Goal: Information Seeking & Learning: Learn about a topic

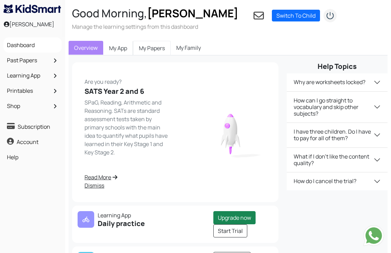
click at [145, 50] on link "My Papers" at bounding box center [152, 48] width 38 height 15
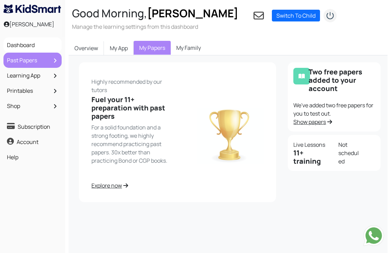
click at [24, 59] on link "Past Papers" at bounding box center [32, 60] width 55 height 12
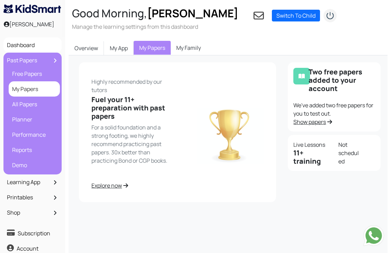
click at [24, 92] on link "My Papers" at bounding box center [34, 89] width 48 height 12
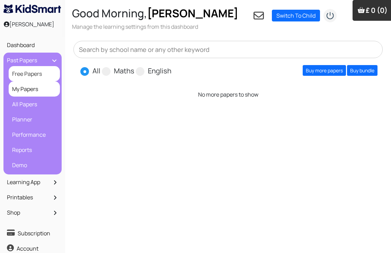
click at [26, 72] on link "Free Papers" at bounding box center [34, 74] width 48 height 12
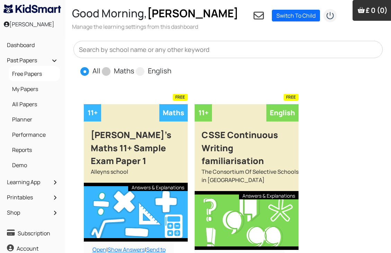
click at [128, 70] on label "Maths" at bounding box center [124, 71] width 20 height 10
click at [134, 70] on input "Maths" at bounding box center [136, 68] width 5 height 5
radio input "true"
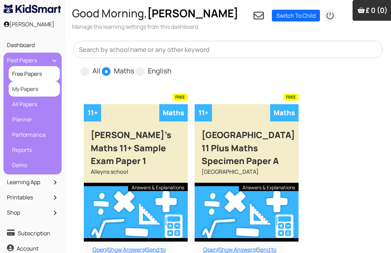
click at [18, 92] on link "My Papers" at bounding box center [34, 89] width 48 height 12
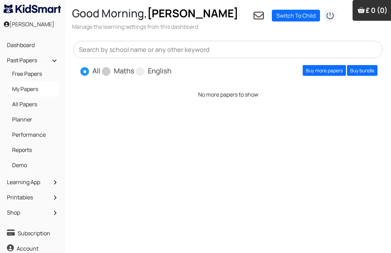
click at [124, 74] on label "Maths" at bounding box center [124, 71] width 20 height 10
click at [134, 70] on input "Maths" at bounding box center [136, 68] width 5 height 5
radio input "true"
click at [170, 74] on label "English" at bounding box center [160, 71] width 24 height 10
click at [171, 70] on input "English" at bounding box center [173, 68] width 5 height 5
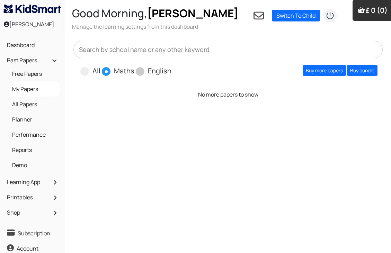
radio input "true"
click at [92, 70] on span "All" at bounding box center [90, 70] width 21 height 10
click at [83, 74] on span at bounding box center [84, 71] width 9 height 9
click at [100, 70] on input "All" at bounding box center [102, 68] width 5 height 5
radio input "true"
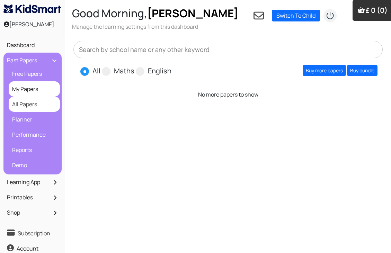
click at [16, 106] on link "All Papers" at bounding box center [34, 104] width 48 height 12
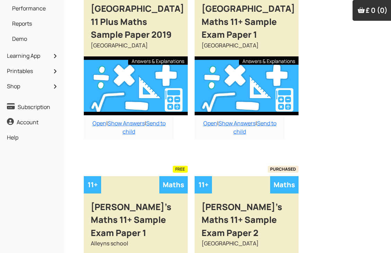
scroll to position [138, 0]
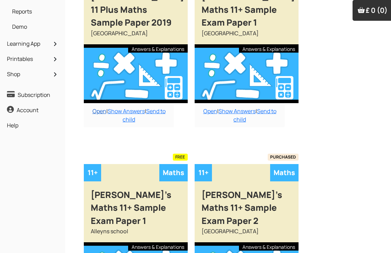
click at [95, 114] on link "Open" at bounding box center [99, 111] width 14 height 8
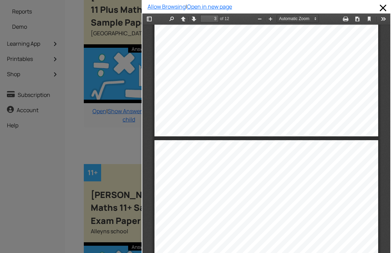
scroll to position [623, 0]
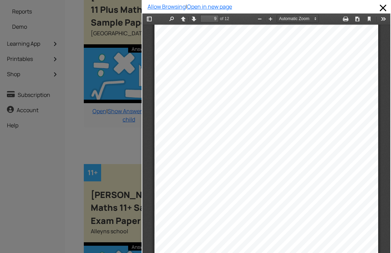
type input "8"
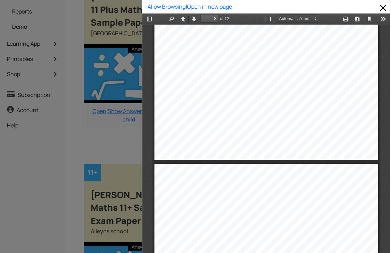
scroll to position [2285, 0]
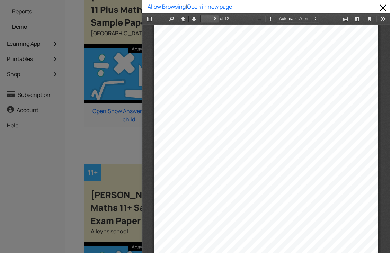
click at [44, 168] on div at bounding box center [71, 126] width 142 height 253
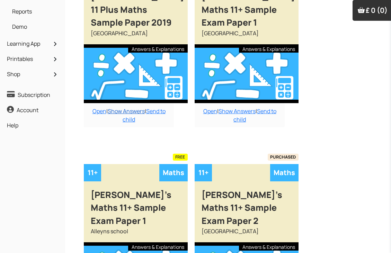
click at [131, 111] on link "Show Answers" at bounding box center [126, 111] width 37 height 8
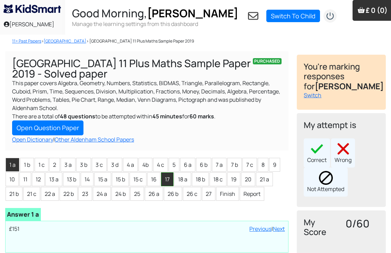
click at [171, 181] on li "17" at bounding box center [167, 179] width 12 height 14
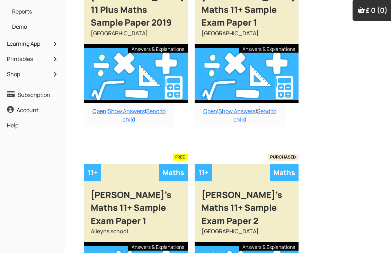
click at [94, 110] on link "Open" at bounding box center [99, 111] width 14 height 8
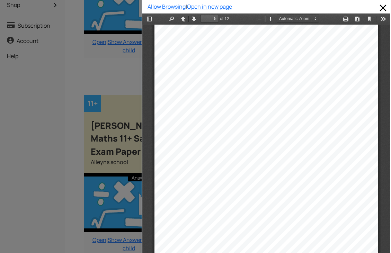
scroll to position [208, 1]
click at [241, 96] on div "8 . [PERSON_NAME] wakes up at the time shown below. He needs to be at cricket t…" at bounding box center [266, 181] width 224 height 316
click at [241, 93] on div "8 . [PERSON_NAME] wakes up at the time shown below. He needs to be at cricket t…" at bounding box center [266, 181] width 224 height 316
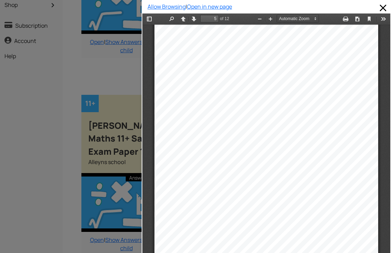
click at [250, 97] on div "8 . [PERSON_NAME] wakes up at the time shown below. He needs to be at cricket t…" at bounding box center [266, 181] width 224 height 316
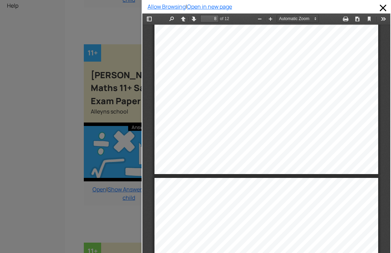
scroll to position [2427, 0]
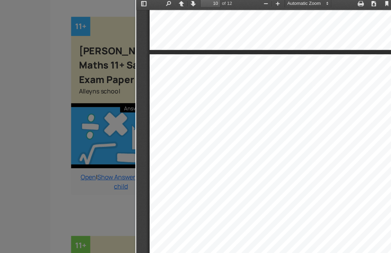
scroll to position [270, 5]
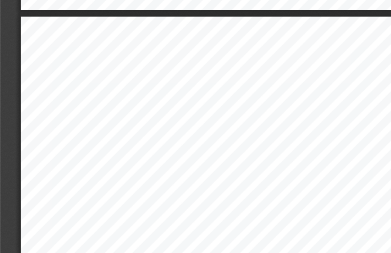
click at [105, 29] on div "20 . Look at the rectangle below. . Find the value of t. ......................…" at bounding box center [124, 139] width 224 height 316
click at [94, 14] on div "20 . Look at the rectangle below. . Find the value of t. ......................…" at bounding box center [124, 139] width 224 height 316
click at [93, 10] on div "20 . Look at the rectangle below. . Find the value of t. ......................…" at bounding box center [124, 139] width 224 height 316
click at [113, 14] on div "20 . Look at the rectangle below. . Find the value of t. ......................…" at bounding box center [124, 139] width 224 height 316
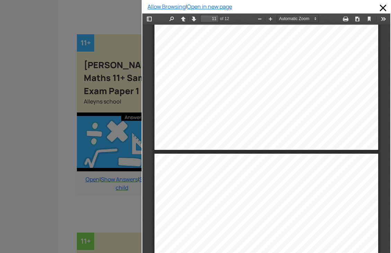
scroll to position [251, 7]
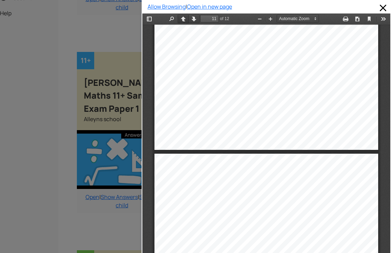
click at [183, 15] on button "Previous" at bounding box center [183, 19] width 11 height 9
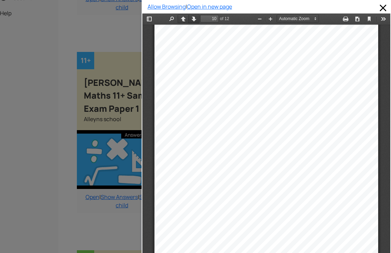
click at [193, 15] on button "Next" at bounding box center [193, 19] width 11 height 9
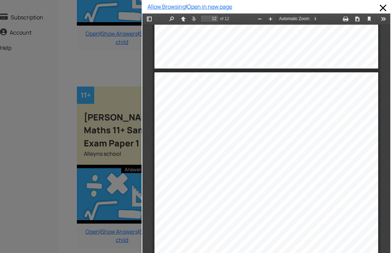
scroll to position [3487, 0]
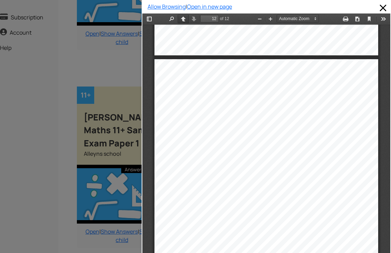
click at [184, 19] on button "Previous" at bounding box center [183, 19] width 11 height 9
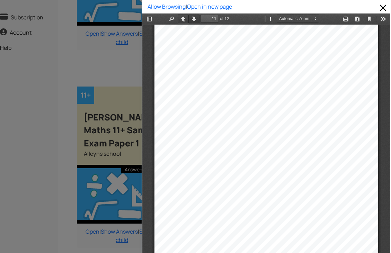
click at [194, 16] on button "Next" at bounding box center [193, 19] width 11 height 9
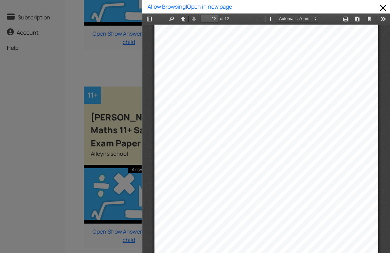
scroll to position [3567, 0]
click at [231, 111] on div "25 . The number of students absent from Year 7 was recorded as follows. [DATE] …" at bounding box center [266, 138] width 224 height 316
click at [230, 115] on div "25 . The number of students absent from Year 7 was recorded as follows. [DATE] …" at bounding box center [266, 138] width 224 height 316
click at [259, 158] on div "......." at bounding box center [259, 157] width 10 height 5
click at [258, 161] on div "25 . The number of students absent from Year 7 was recorded as follows. [DATE] …" at bounding box center [266, 138] width 224 height 316
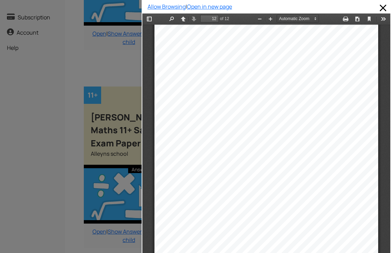
click at [257, 114] on div "25 . The number of students absent from Year 7 was recorded as follows. [DATE] …" at bounding box center [266, 138] width 224 height 316
click at [255, 119] on div "25 . The number of students absent from Year 7 was recorded as follows. [DATE] …" at bounding box center [266, 138] width 224 height 316
click at [259, 140] on div "25 . The number of students absent from Year 7 was recorded as follows. [DATE] …" at bounding box center [266, 138] width 224 height 316
click at [258, 140] on div "25 . The number of students absent from Year 7 was recorded as follows. [DATE] …" at bounding box center [266, 138] width 224 height 316
click at [288, 121] on div "25 . The number of students absent from Year 7 was recorded as follows. [DATE] …" at bounding box center [266, 138] width 224 height 316
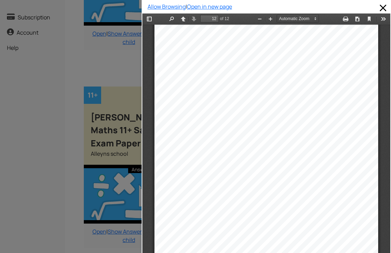
click at [261, 174] on div "25 . The number of students absent from Year 7 was recorded as follows. [DATE] …" at bounding box center [266, 138] width 224 height 316
click at [263, 176] on div "." at bounding box center [263, 178] width 1 height 5
click at [261, 172] on div "25 . The number of students absent from Year 7 was recorded as follows. [DATE] …" at bounding box center [266, 138] width 224 height 316
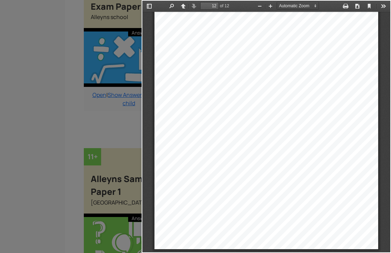
scroll to position [354, 0]
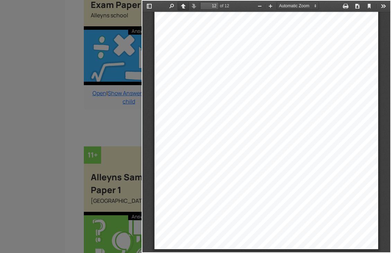
click at [185, 4] on button "Previous" at bounding box center [183, 6] width 11 height 9
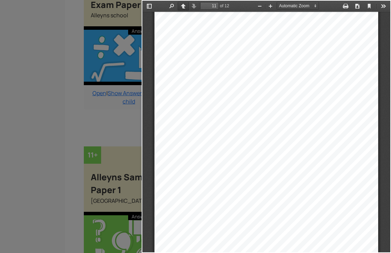
click at [184, 4] on button "Previous" at bounding box center [183, 6] width 11 height 9
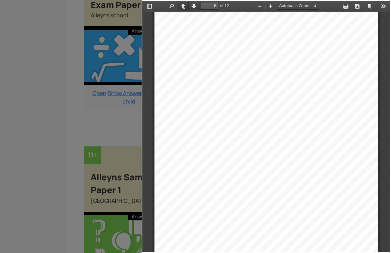
click at [184, 4] on button "Previous" at bounding box center [183, 6] width 11 height 9
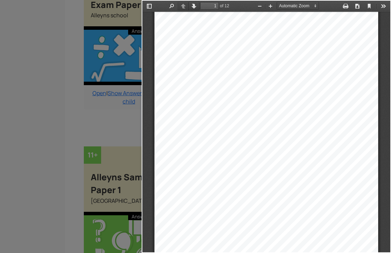
scroll to position [3, 0]
click at [192, 6] on button "Next" at bounding box center [193, 6] width 11 height 9
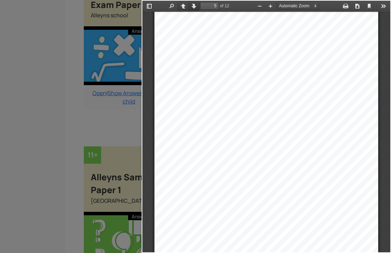
click at [192, 6] on button "Next" at bounding box center [193, 6] width 11 height 9
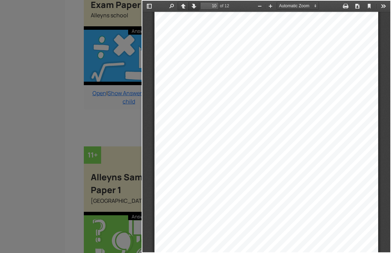
click at [192, 6] on button "Next" at bounding box center [193, 6] width 11 height 9
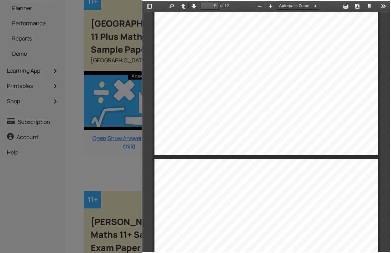
scroll to position [112, 0]
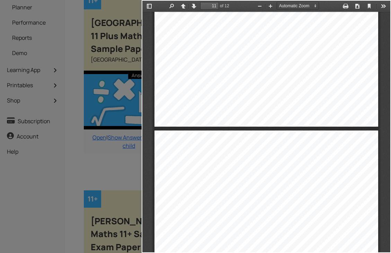
type input "12"
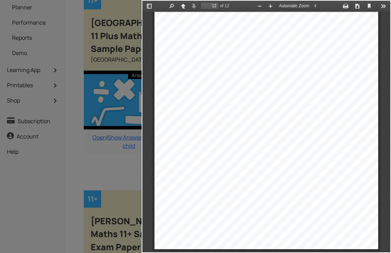
scroll to position [78, 0]
